Goal: Transaction & Acquisition: Purchase product/service

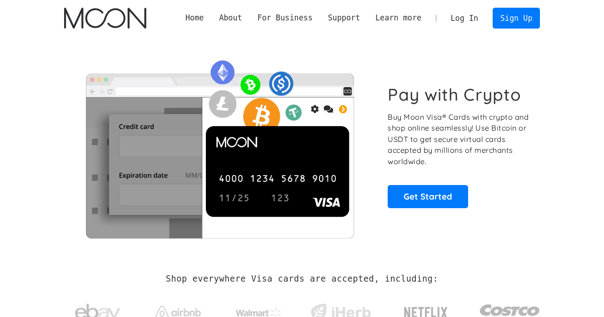
click at [465, 10] on link "Log In" at bounding box center [464, 18] width 43 height 20
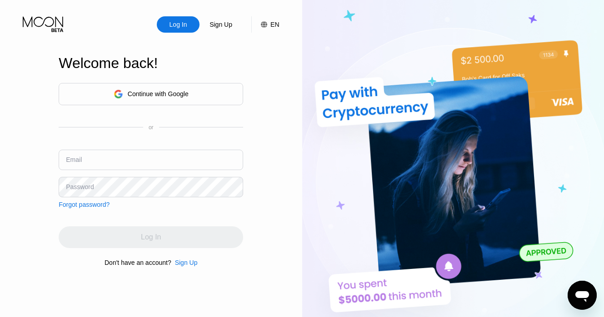
click at [136, 164] on input "text" at bounding box center [151, 160] width 184 height 20
type input "[EMAIL_ADDRESS][DOMAIN_NAME]"
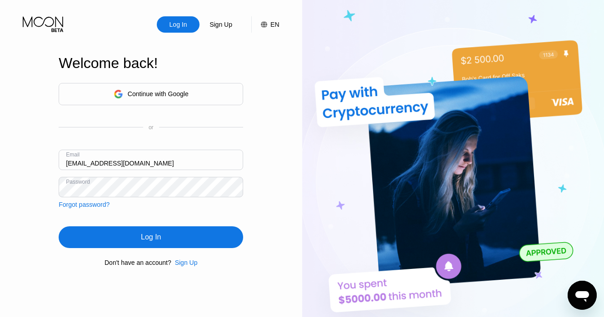
click at [195, 239] on div "Log In" at bounding box center [151, 238] width 184 height 22
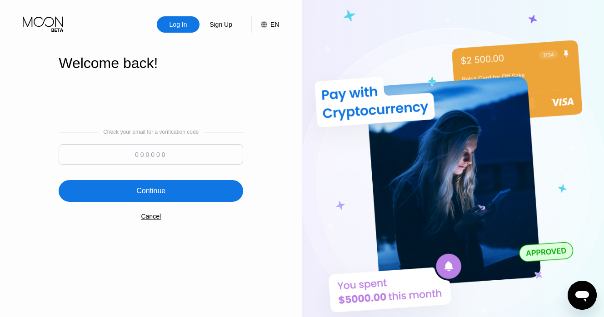
click at [146, 157] on input at bounding box center [151, 154] width 184 height 20
paste input "796559"
type input "796559"
click at [104, 191] on div "Continue" at bounding box center [151, 191] width 184 height 22
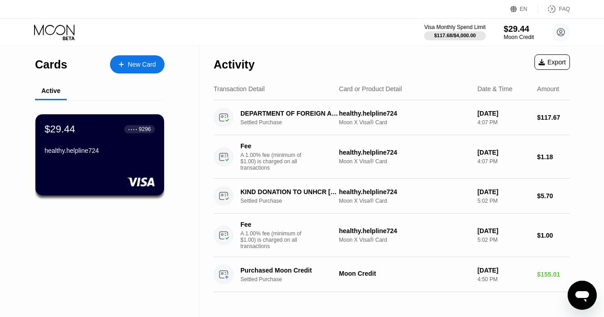
click at [504, 35] on div "Moon Credit" at bounding box center [518, 37] width 30 height 6
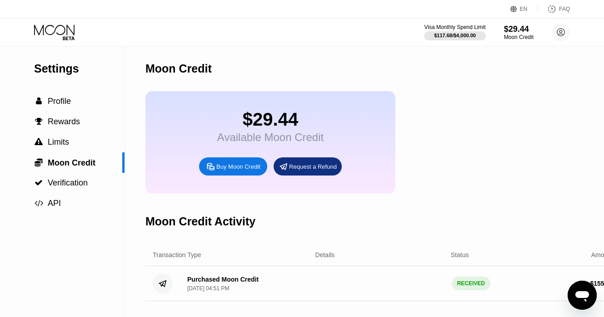
click at [231, 170] on div "Buy Moon Credit" at bounding box center [238, 167] width 44 height 8
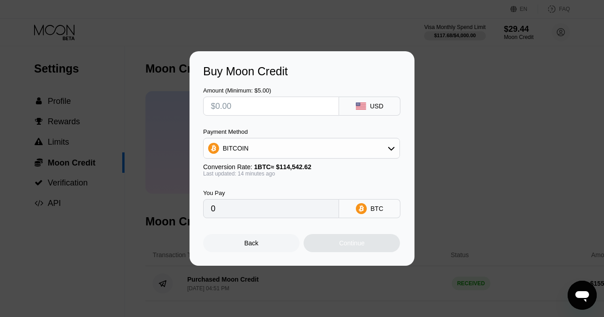
click at [233, 103] on input "text" at bounding box center [271, 106] width 120 height 18
type input "$3"
type input "0.00002618"
type input "$38"
type input "0.00033160"
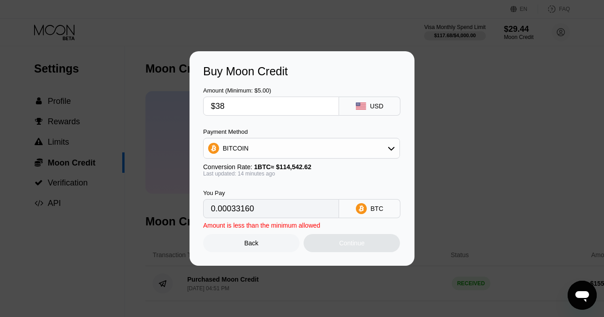
type input "$380"
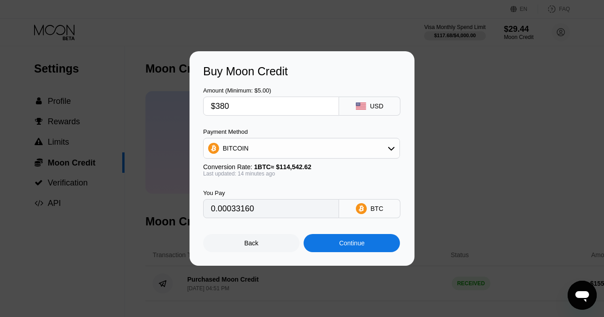
type input "0.00331597"
type input "$380"
click at [351, 70] on div "Buy Moon Credit" at bounding box center [302, 71] width 198 height 13
click at [346, 248] on div "Continue" at bounding box center [351, 243] width 96 height 18
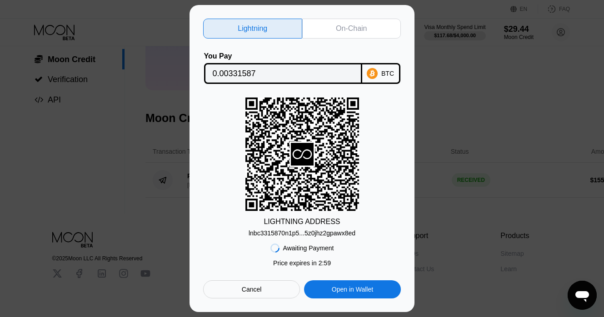
scroll to position [129, 0]
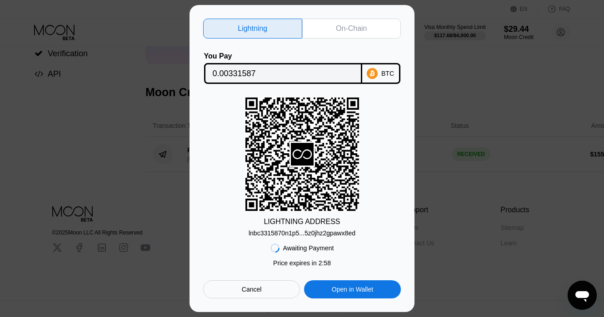
click at [359, 25] on div "On-Chain" at bounding box center [351, 28] width 31 height 9
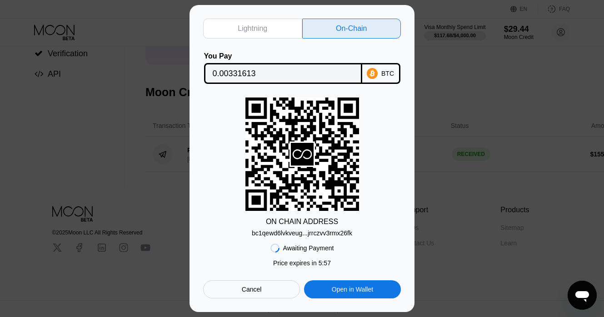
click at [322, 232] on div "bc1qewd6lvkveug...jrrczvv3rmx26fk" at bounding box center [302, 233] width 100 height 7
click at [237, 77] on input "0.00331613" at bounding box center [283, 73] width 141 height 18
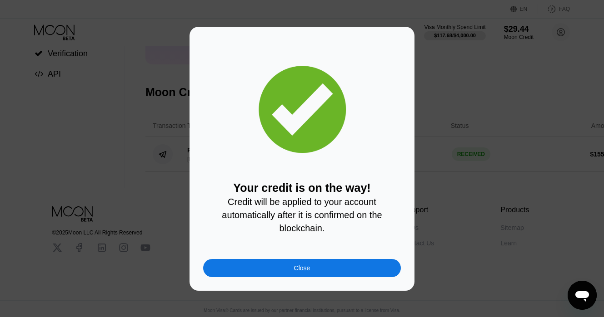
click at [324, 271] on div "Close" at bounding box center [302, 268] width 198 height 18
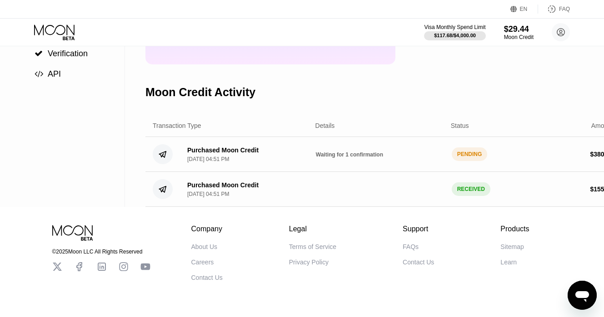
click at [488, 53] on div "$29.44 Available Moon Credit Buy Moon Credit Request a Refund" at bounding box center [382, 13] width 475 height 103
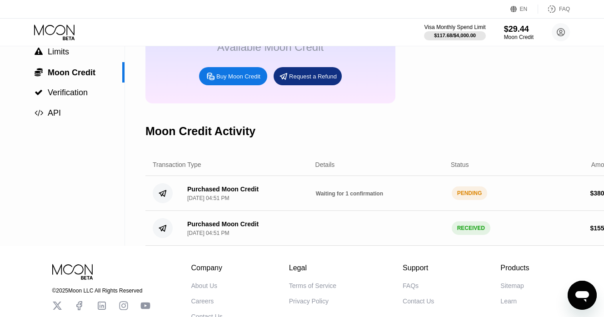
scroll to position [0, 0]
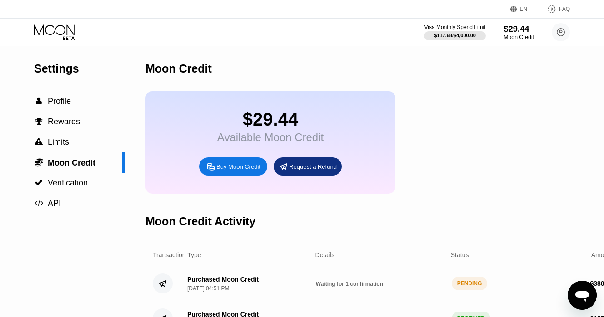
click at [518, 30] on div "$29.44" at bounding box center [518, 29] width 30 height 10
click at [59, 28] on icon at bounding box center [55, 33] width 42 height 16
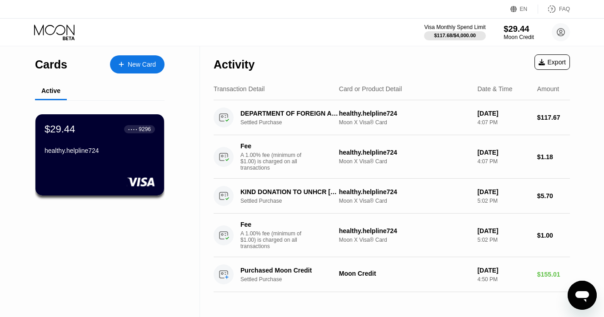
click at [511, 33] on div "$29.44" at bounding box center [518, 29] width 30 height 10
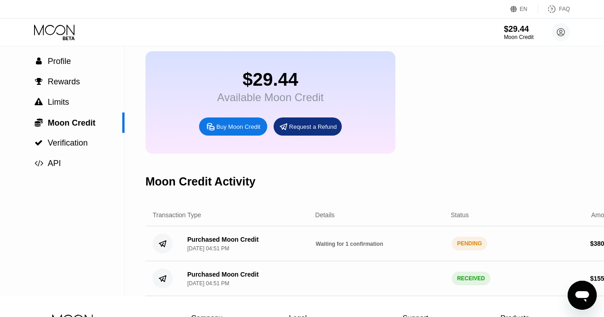
scroll to position [40, 0]
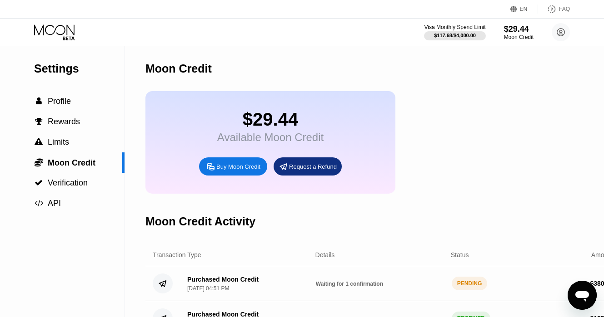
click at [469, 104] on div "$29.44 Available Moon Credit Buy Moon Credit Request a Refund" at bounding box center [382, 142] width 475 height 103
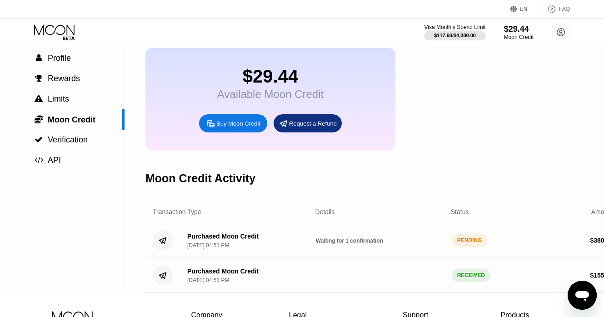
scroll to position [42, 0]
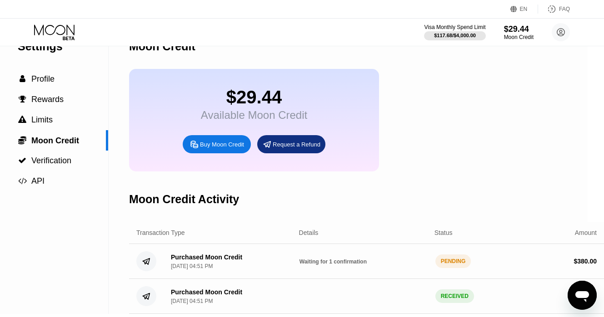
scroll to position [6, 16]
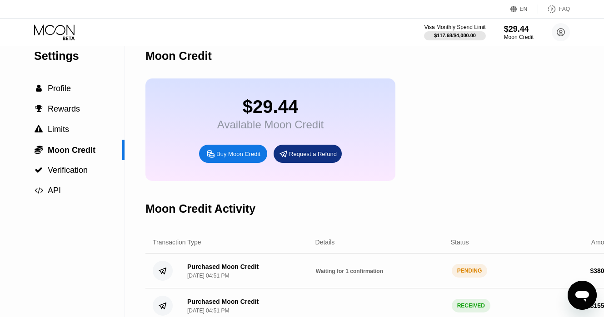
scroll to position [8, 0]
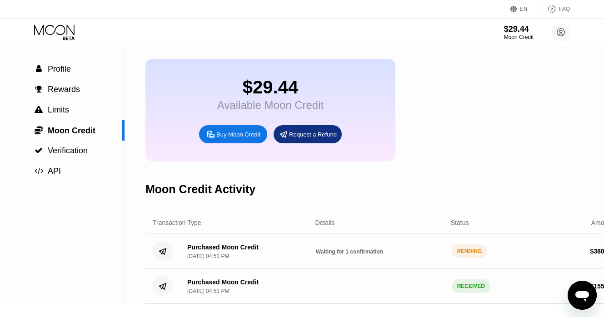
scroll to position [15, 0]
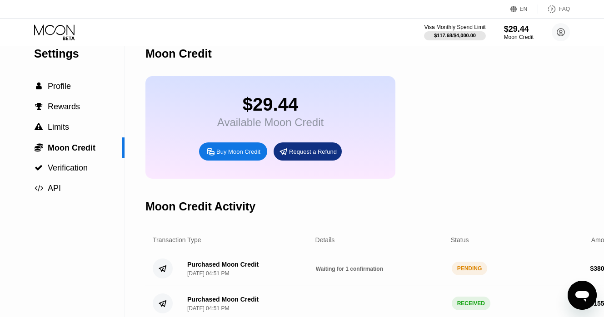
click at [436, 112] on div "$29.44 Available Moon Credit Buy Moon Credit Request a Refund" at bounding box center [382, 127] width 475 height 103
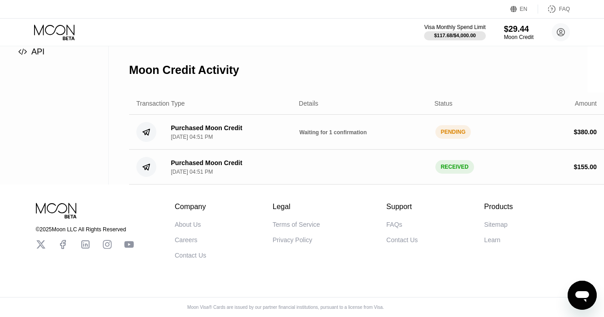
scroll to position [0, 16]
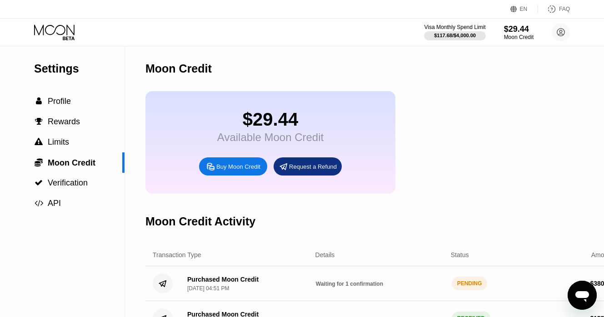
click at [430, 139] on div "$29.44 Available Moon Credit Buy Moon Credit Request a Refund" at bounding box center [382, 142] width 475 height 103
click at [426, 125] on div "$29.44 Available Moon Credit Buy Moon Credit Request a Refund" at bounding box center [382, 142] width 475 height 103
click at [419, 154] on div "$29.44 Available Moon Credit Buy Moon Credit Request a Refund" at bounding box center [382, 142] width 475 height 103
click at [476, 110] on div "$29.44 Available Moon Credit Buy Moon Credit Request a Refund" at bounding box center [382, 142] width 475 height 103
